Goal: Task Accomplishment & Management: Manage account settings

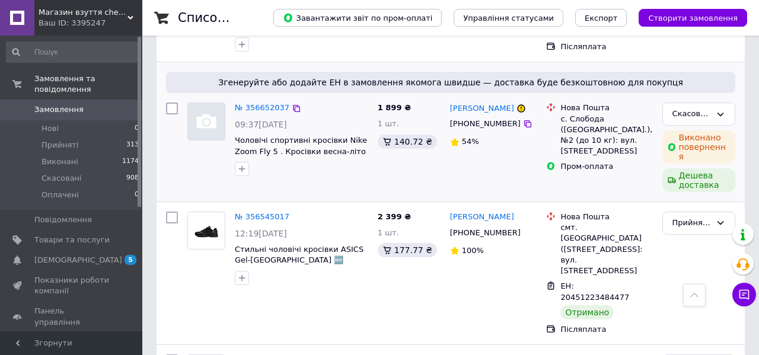
scroll to position [462, 0]
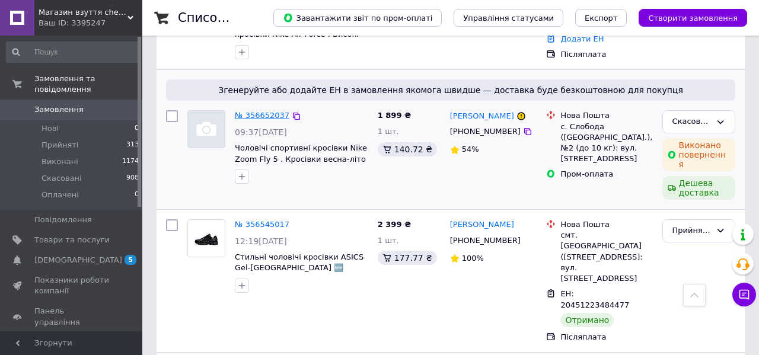
click at [270, 120] on link "№ 356652037" at bounding box center [262, 115] width 55 height 9
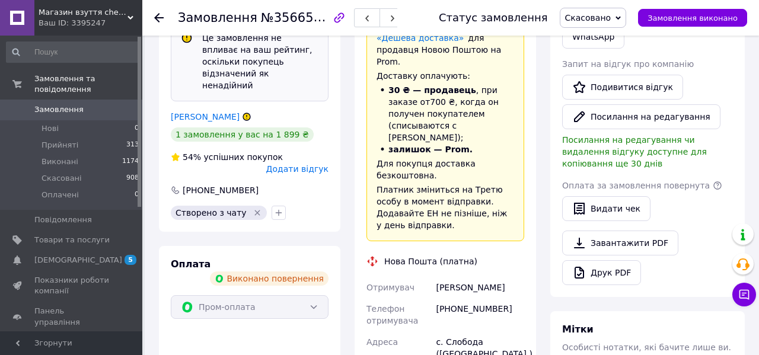
scroll to position [340, 0]
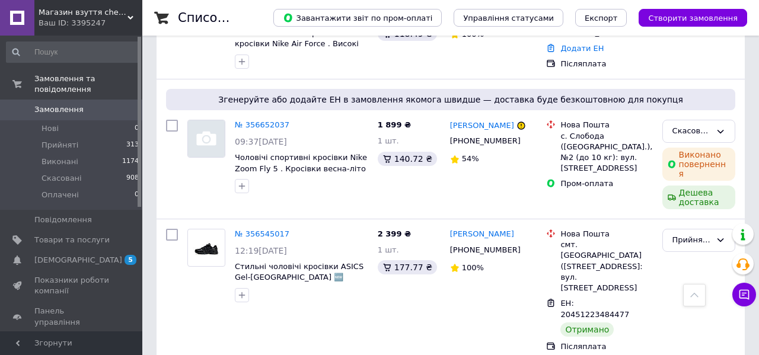
scroll to position [453, 0]
click at [264, 129] on link "№ 356652037" at bounding box center [262, 124] width 55 height 9
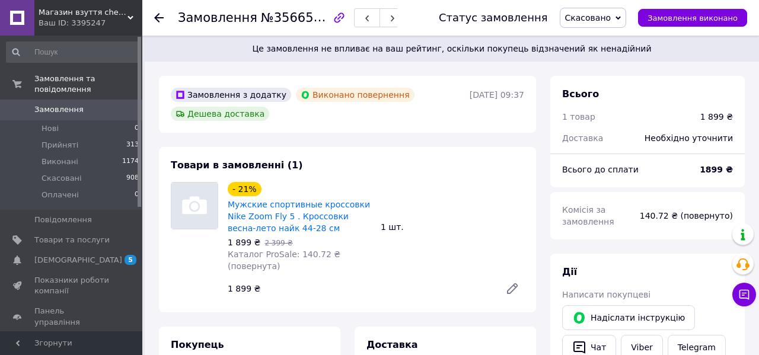
click at [98, 111] on span "Замовлення" at bounding box center [71, 109] width 75 height 11
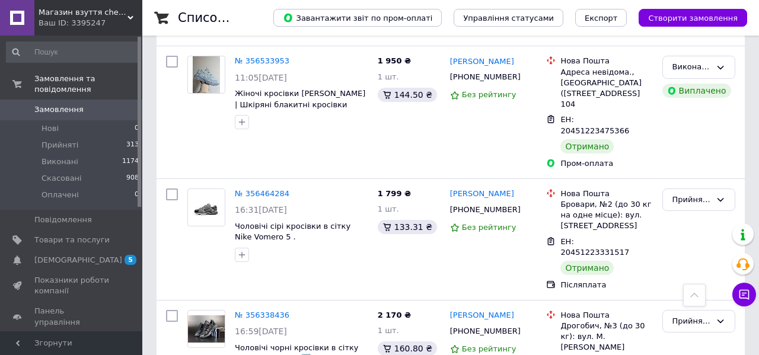
scroll to position [776, 0]
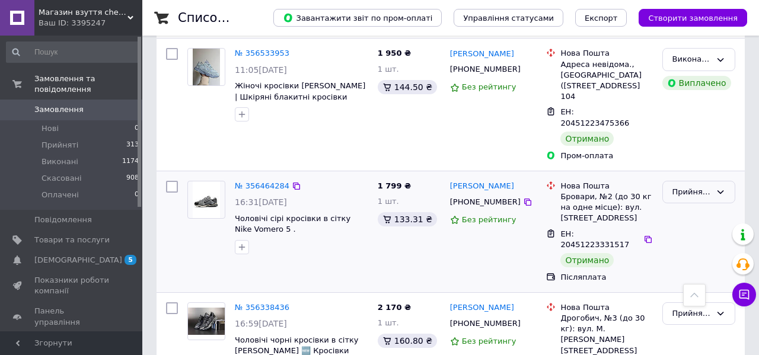
click at [688, 186] on div "Прийнято" at bounding box center [691, 192] width 39 height 12
click at [683, 206] on li "Виконано" at bounding box center [699, 217] width 72 height 22
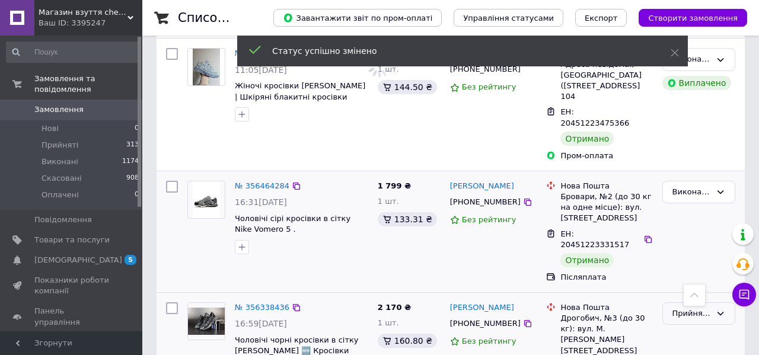
scroll to position [863, 0]
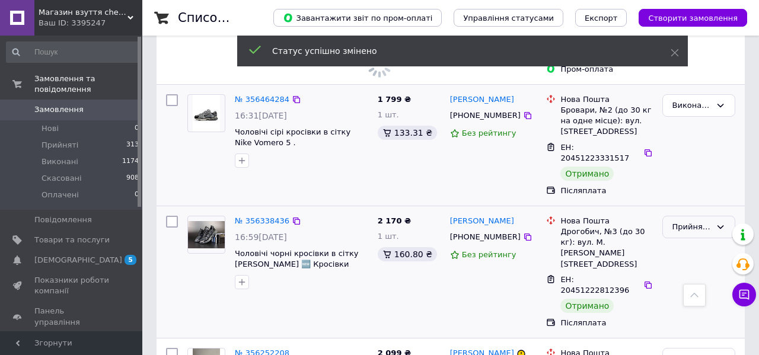
click at [686, 221] on div "Прийнято" at bounding box center [691, 227] width 39 height 12
click at [685, 241] on li "Виконано" at bounding box center [699, 252] width 72 height 22
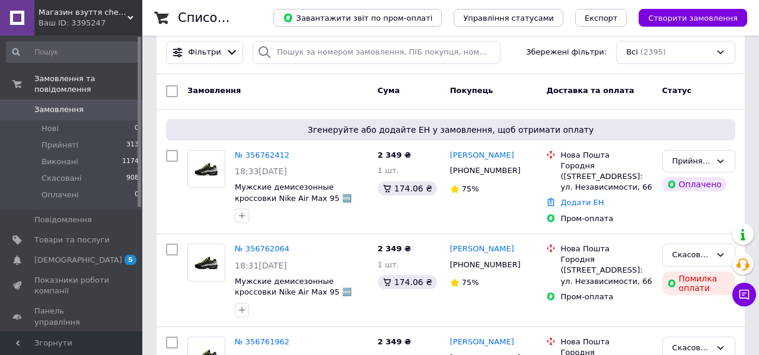
scroll to position [0, 0]
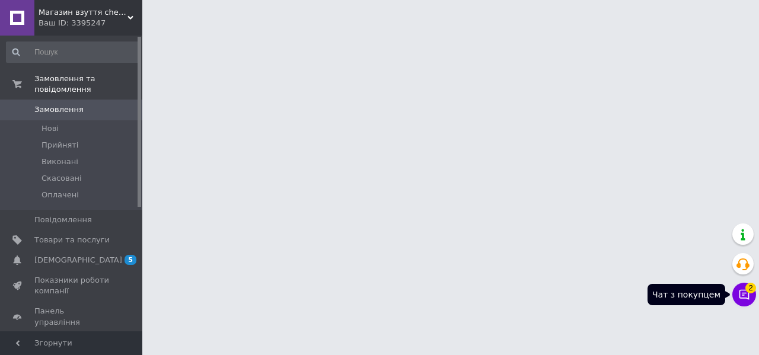
click at [744, 303] on button "Чат з покупцем 2" at bounding box center [744, 295] width 24 height 24
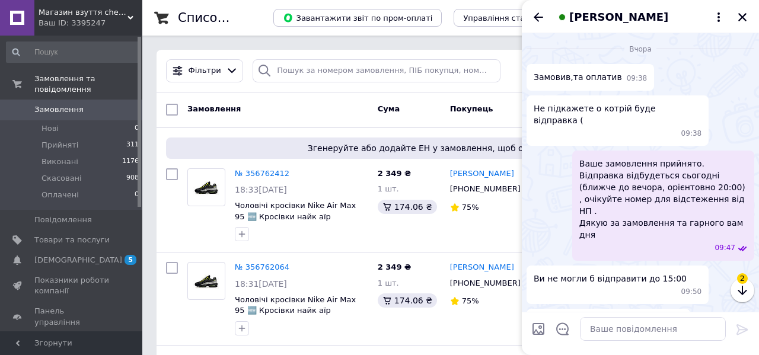
scroll to position [1517, 0]
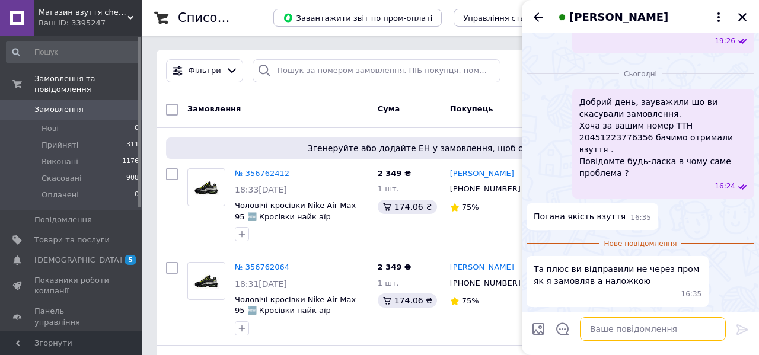
click at [617, 337] on textarea at bounding box center [653, 329] width 146 height 24
click at [616, 335] on textarea at bounding box center [653, 329] width 146 height 24
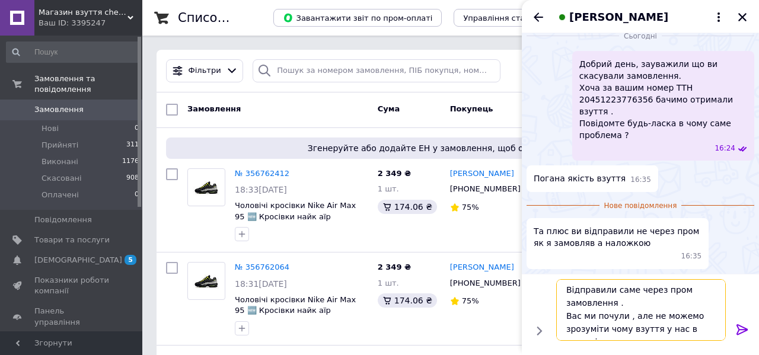
scroll to position [8, 0]
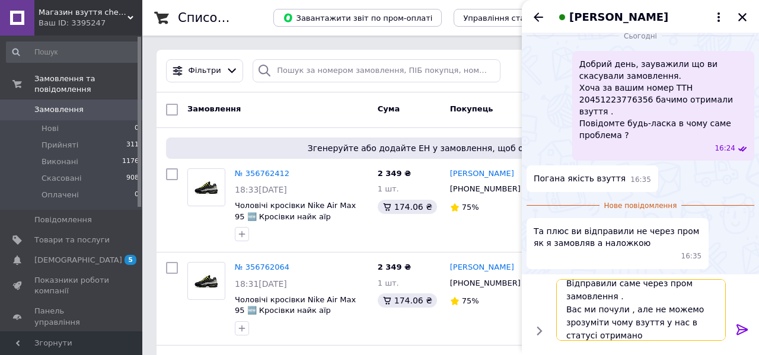
type textarea "Відправили саме через пром замовлення . Вас ми почули , але не можемо зрозуміти…"
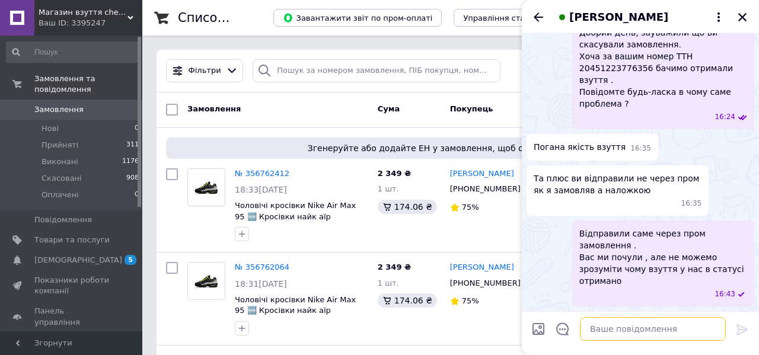
scroll to position [1587, 0]
click at [743, 20] on icon "Закрити" at bounding box center [742, 17] width 11 height 11
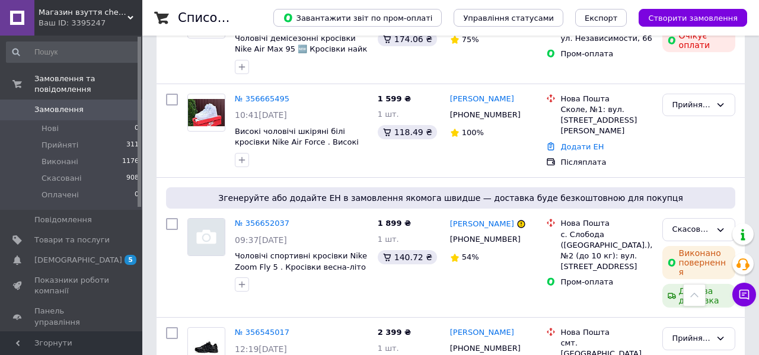
scroll to position [400, 0]
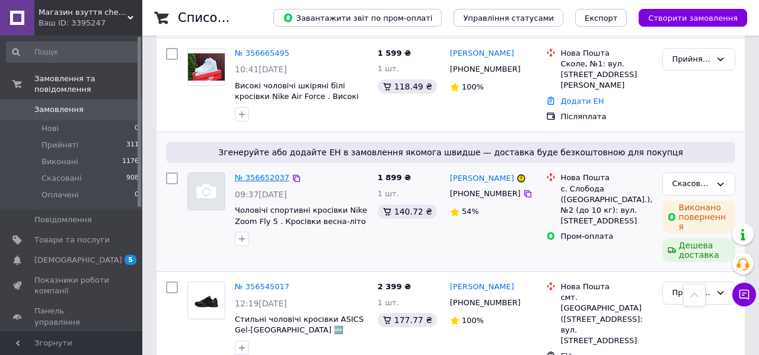
click at [271, 182] on link "№ 356652037" at bounding box center [262, 177] width 55 height 9
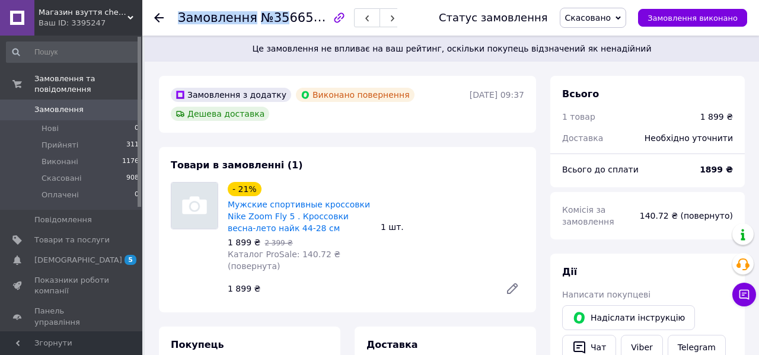
drag, startPoint x: 331, startPoint y: 18, endPoint x: 279, endPoint y: 18, distance: 52.8
click at [279, 18] on div "Замовлення №356652037" at bounding box center [287, 18] width 219 height 20
click at [295, 17] on span "№356652037" at bounding box center [303, 17] width 84 height 15
click at [154, 20] on icon at bounding box center [158, 17] width 9 height 9
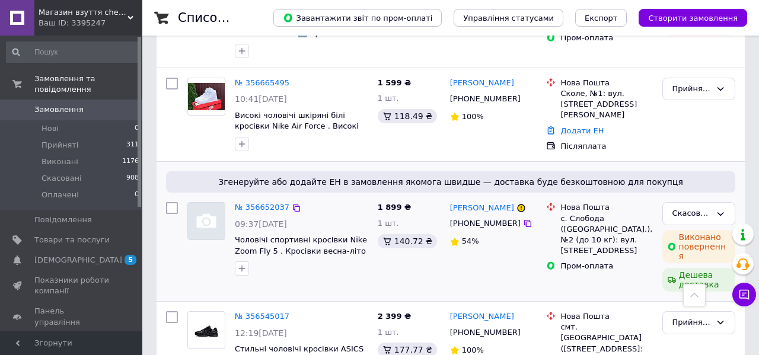
scroll to position [384, 0]
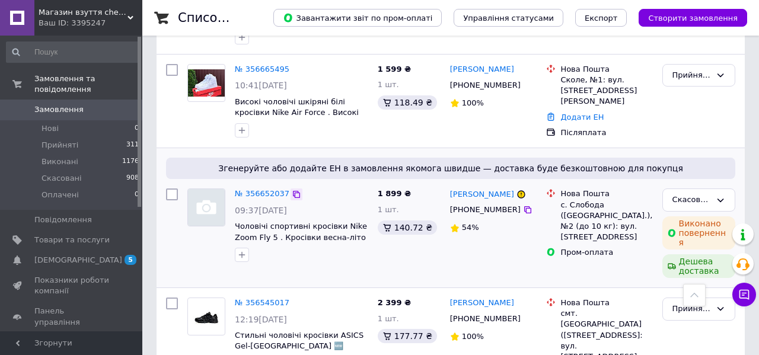
click at [293, 198] on icon at bounding box center [296, 194] width 7 height 7
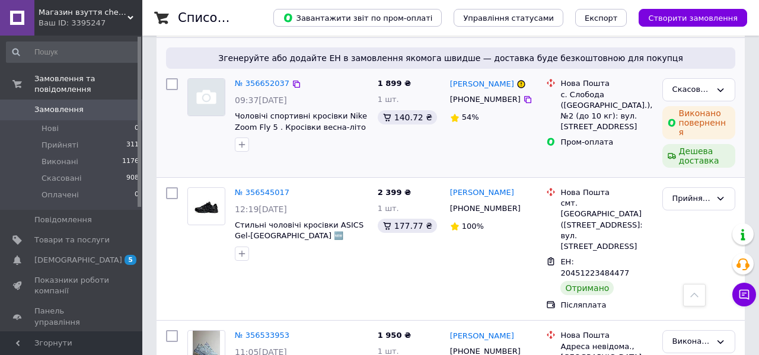
scroll to position [494, 0]
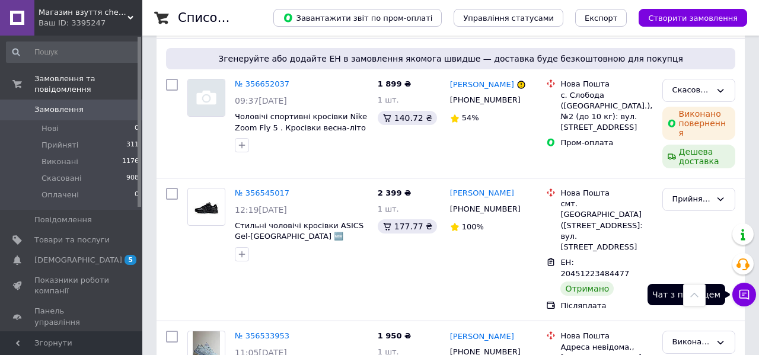
click at [746, 292] on icon at bounding box center [744, 295] width 12 height 12
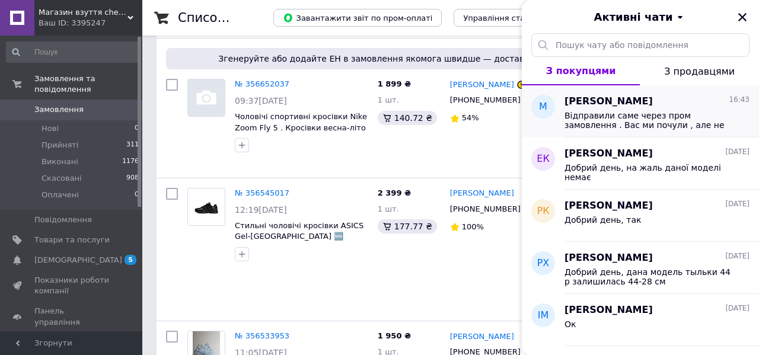
click at [640, 119] on span "Відправили саме через пром замовлення . Вас ми почули , але не можемо зрозуміти…" at bounding box center [648, 120] width 168 height 19
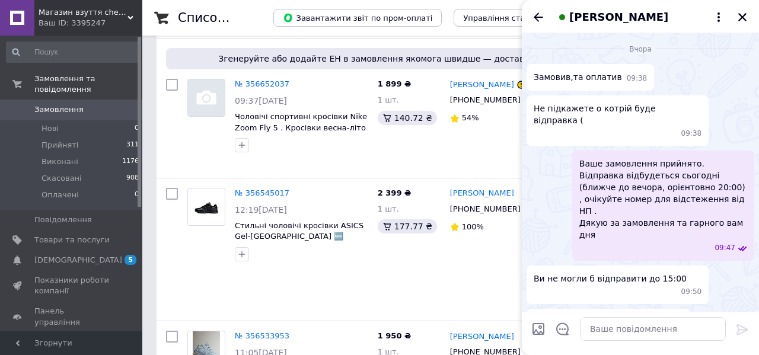
scroll to position [1586, 0]
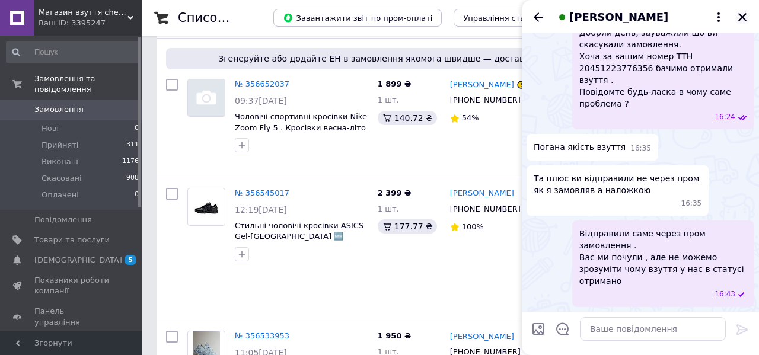
click at [741, 18] on icon "Закрити" at bounding box center [742, 17] width 8 height 8
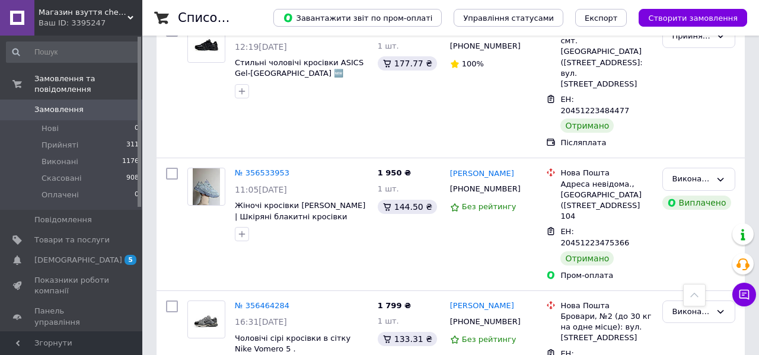
scroll to position [0, 0]
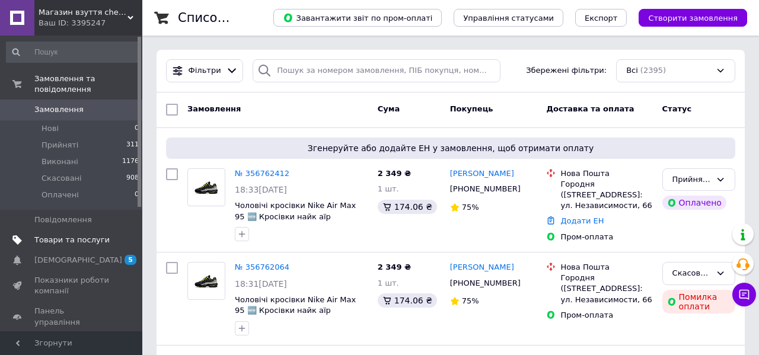
click at [67, 242] on span "Товари та послуги" at bounding box center [71, 240] width 75 height 11
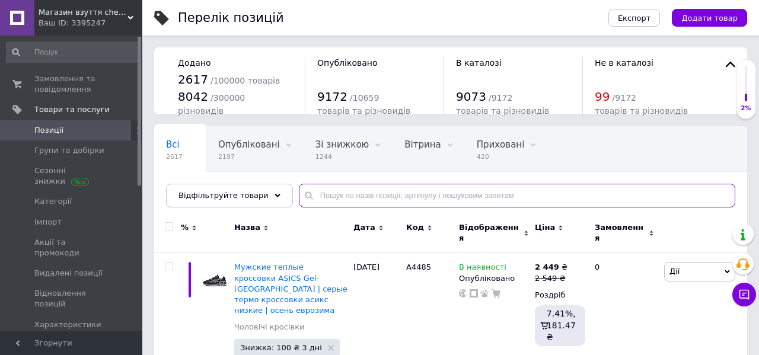
click at [342, 196] on input "text" at bounding box center [517, 196] width 436 height 24
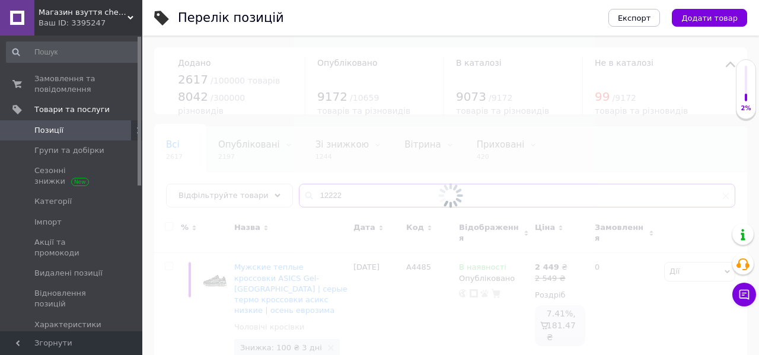
type input "12222"
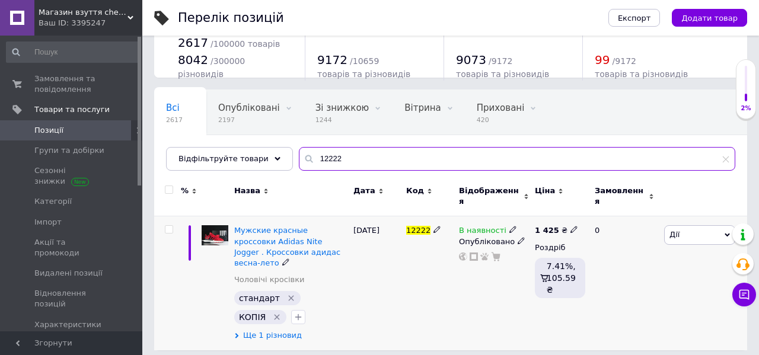
scroll to position [36, 0]
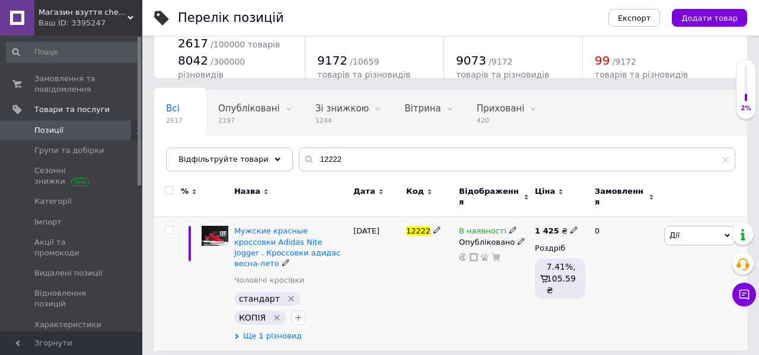
click at [274, 331] on span "Ще 1 різновид" at bounding box center [272, 336] width 59 height 11
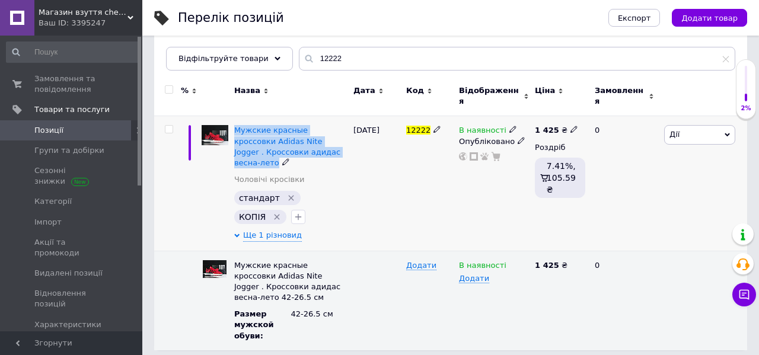
scroll to position [0, 0]
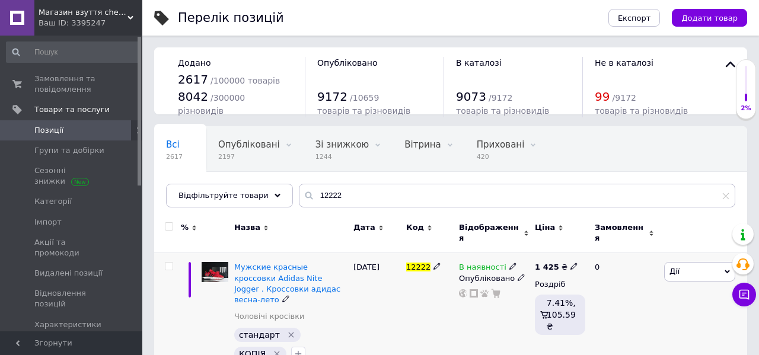
click at [421, 263] on span "12222" at bounding box center [418, 267] width 24 height 9
click at [420, 263] on span "12222" at bounding box center [418, 267] width 24 height 9
copy span "12222"
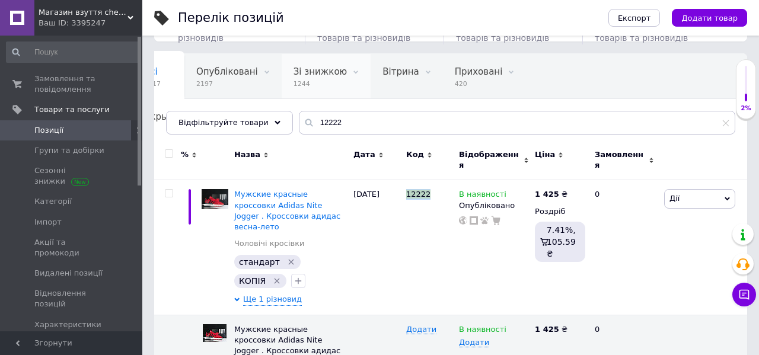
scroll to position [94, 0]
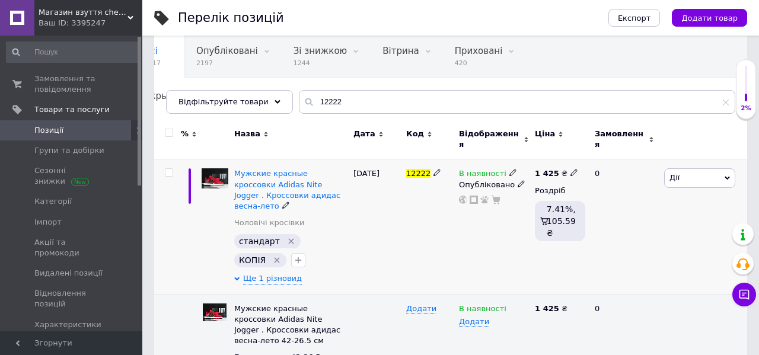
click at [487, 169] on span "В наявності" at bounding box center [482, 175] width 47 height 12
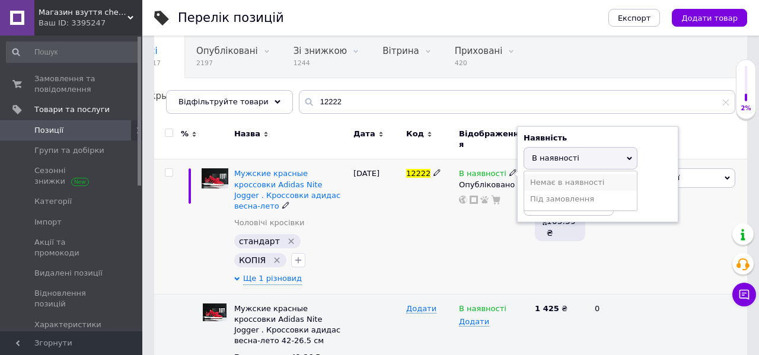
click at [558, 174] on li "Немає в наявності" at bounding box center [580, 182] width 113 height 17
click at [446, 238] on div "12222" at bounding box center [429, 226] width 53 height 135
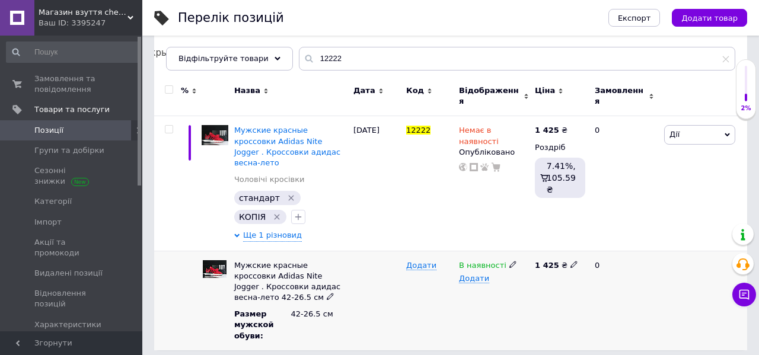
click at [481, 261] on span "В наявності" at bounding box center [482, 267] width 47 height 12
click at [503, 283] on li "Немає в наявності" at bounding box center [491, 293] width 74 height 27
click at [482, 187] on div "Немає в наявності Опубліковано" at bounding box center [494, 183] width 76 height 135
